Goal: Transaction & Acquisition: Purchase product/service

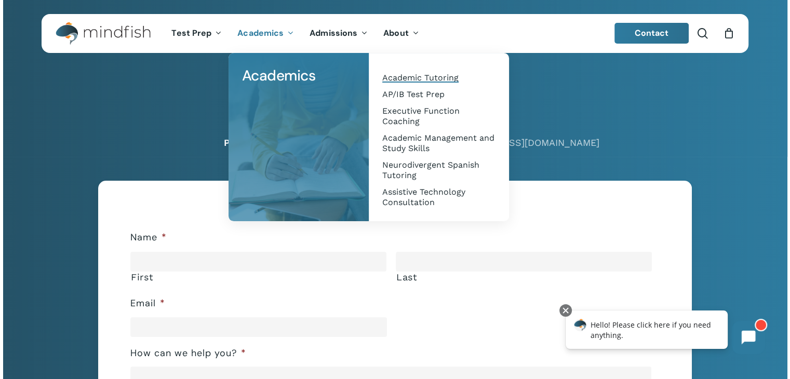
click at [430, 79] on span "Academic Tutoring" at bounding box center [420, 78] width 76 height 10
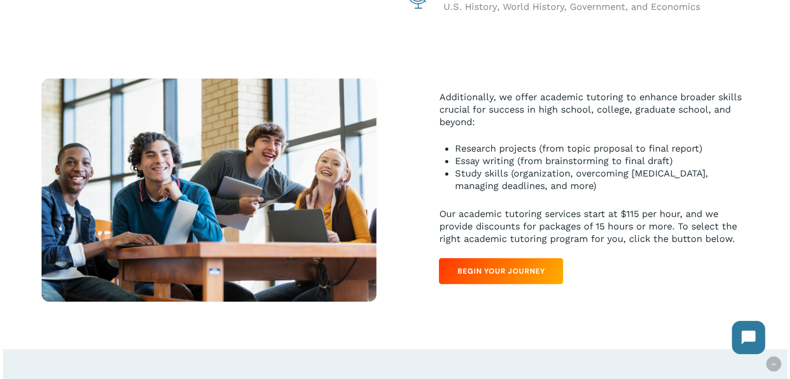
scroll to position [497, 0]
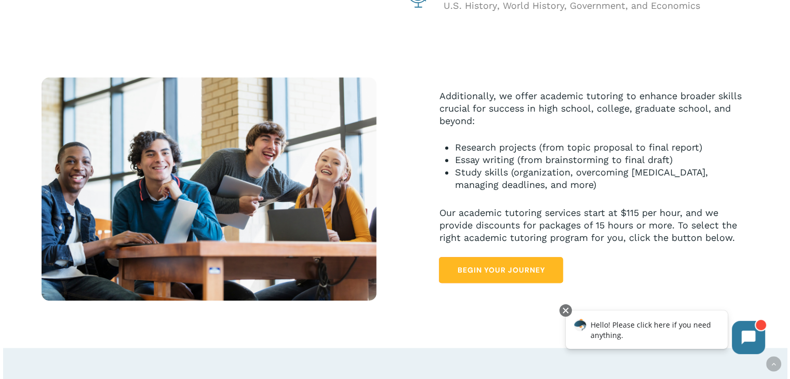
click at [512, 273] on span "Begin Your Journey" at bounding box center [501, 270] width 88 height 10
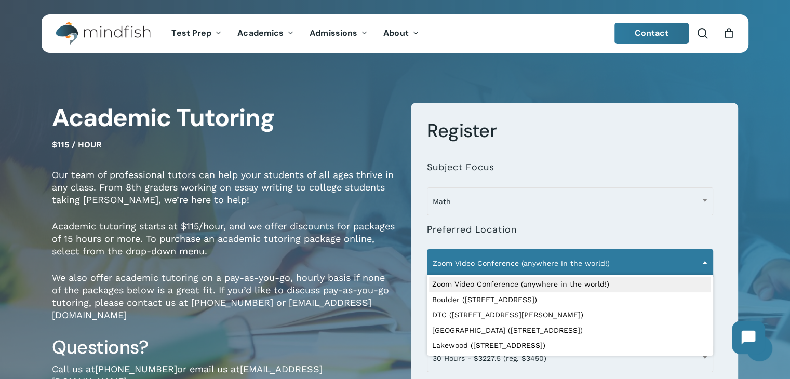
click at [530, 266] on span "Zoom Video Conference (anywhere in the world!)" at bounding box center [570, 263] width 285 height 22
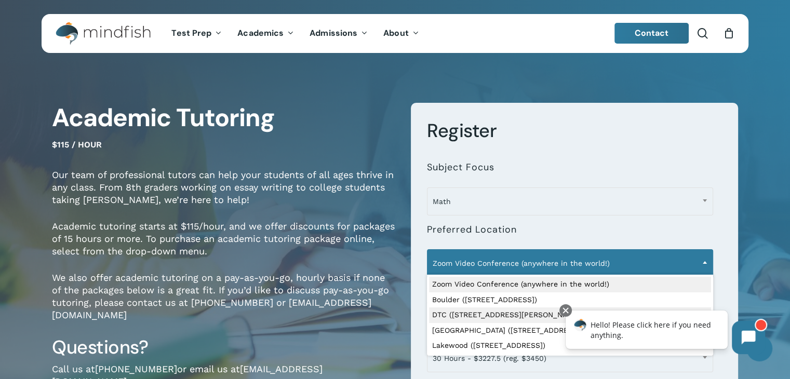
select select "**********"
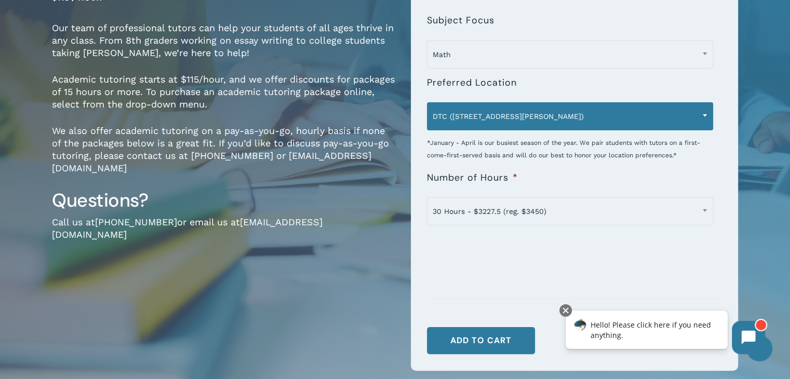
scroll to position [150, 0]
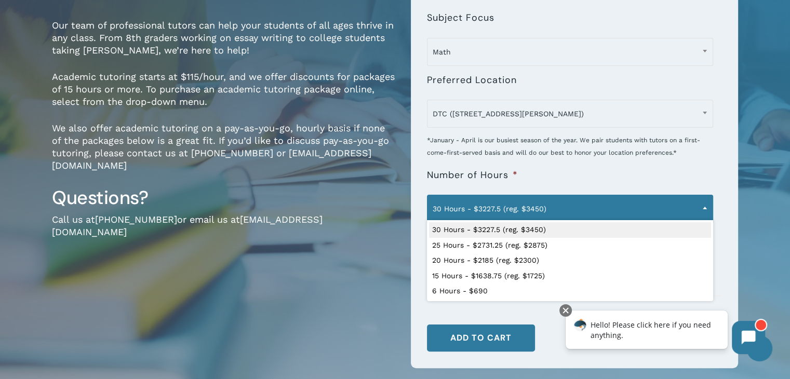
click at [640, 210] on span "30 Hours - $3227.5 (reg. $3450)" at bounding box center [570, 209] width 285 height 22
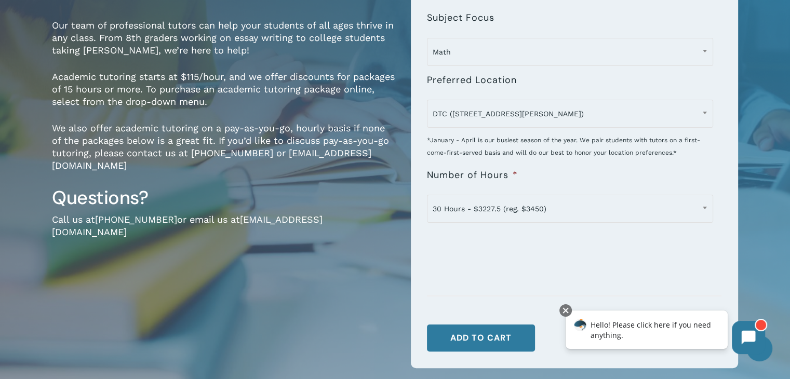
click at [362, 311] on div "Academic Tutoring $115 / hour Our team of professional tutors can help your stu…" at bounding box center [223, 170] width 343 height 434
